Goal: Task Accomplishment & Management: Manage account settings

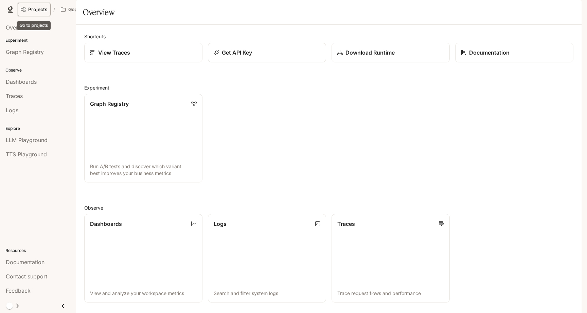
click at [42, 11] on span "Projects" at bounding box center [37, 10] width 19 height 6
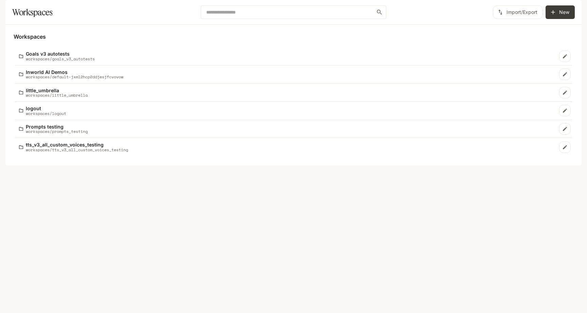
click at [568, 7] on div "button" at bounding box center [572, 10] width 10 height 10
click at [499, 121] on span "Sign out" at bounding box center [528, 118] width 89 height 7
